Goal: Find specific page/section: Find specific page/section

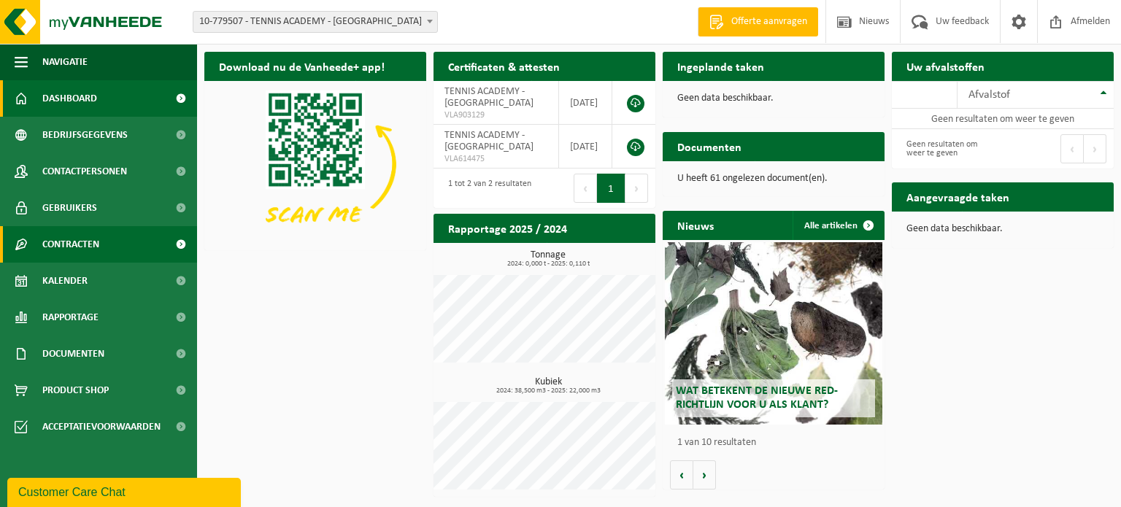
click at [58, 247] on span "Contracten" at bounding box center [70, 244] width 57 height 36
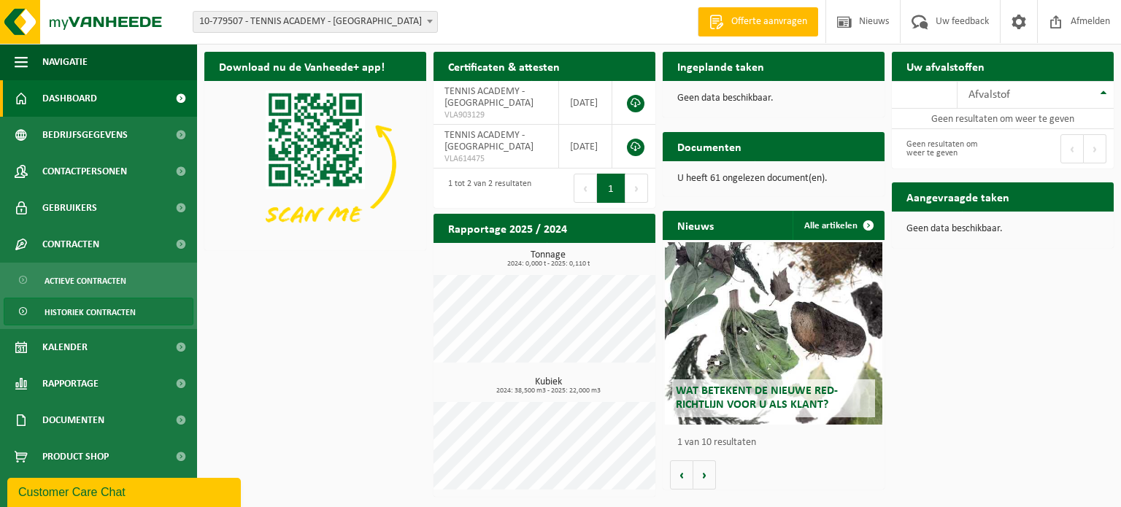
click at [74, 305] on span "Historiek contracten" at bounding box center [90, 312] width 91 height 28
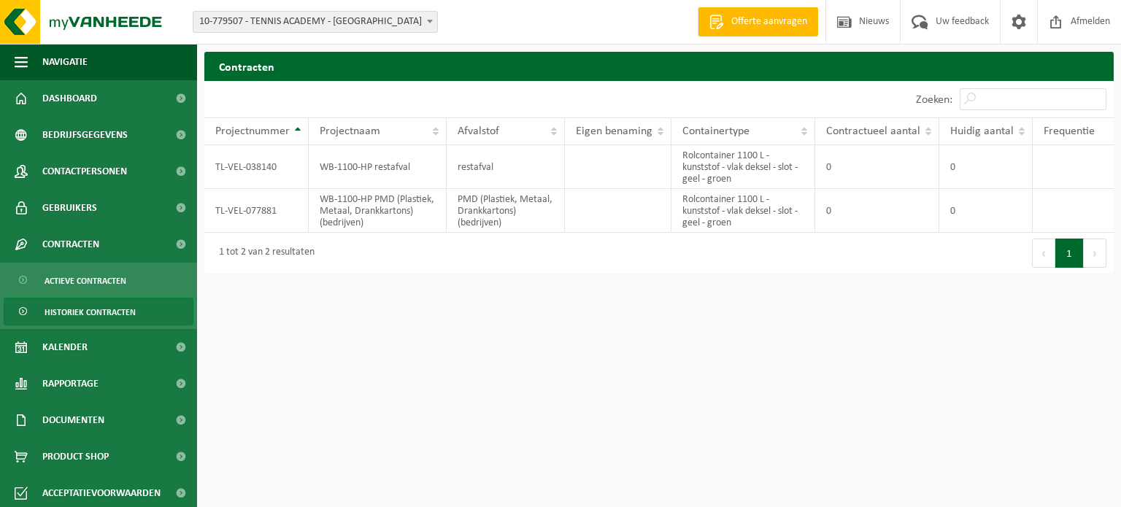
click at [82, 282] on span "Actieve contracten" at bounding box center [86, 281] width 82 height 28
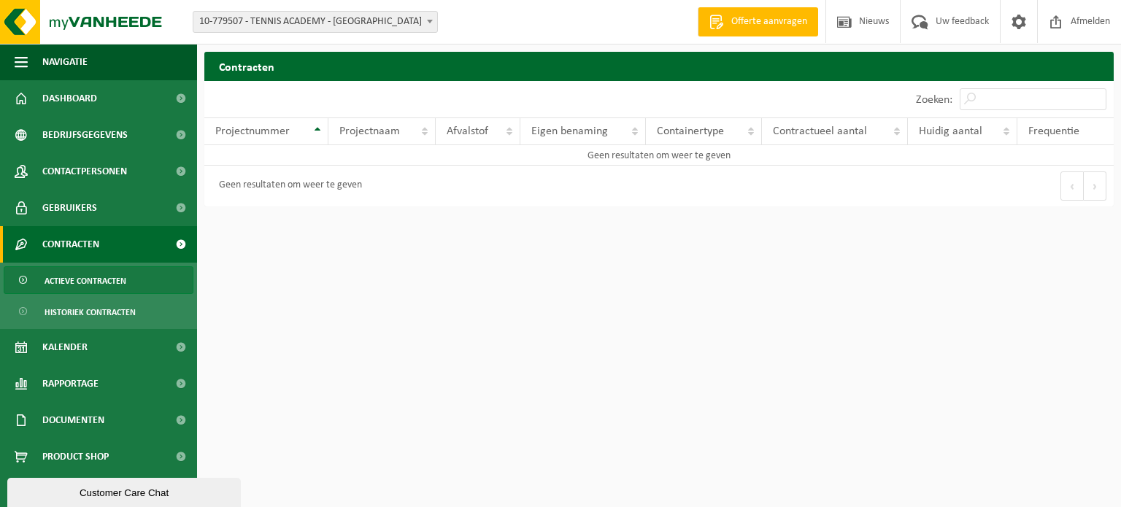
click at [73, 325] on ul "Actieve contracten Historiek contracten" at bounding box center [98, 296] width 197 height 66
click at [123, 104] on link "Dashboard" at bounding box center [98, 98] width 197 height 36
